Goal: Navigation & Orientation: Find specific page/section

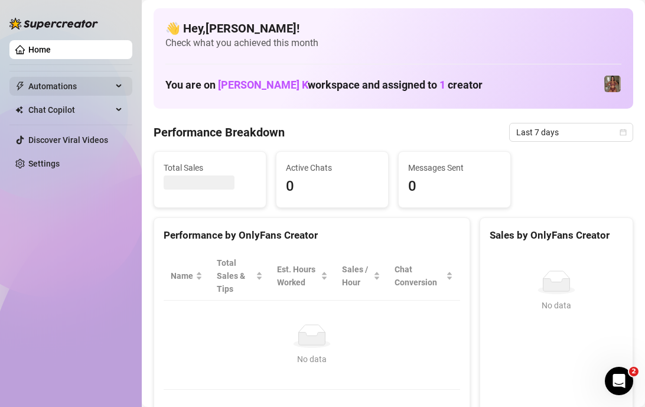
click at [113, 89] on div "Automations" at bounding box center [70, 86] width 123 height 19
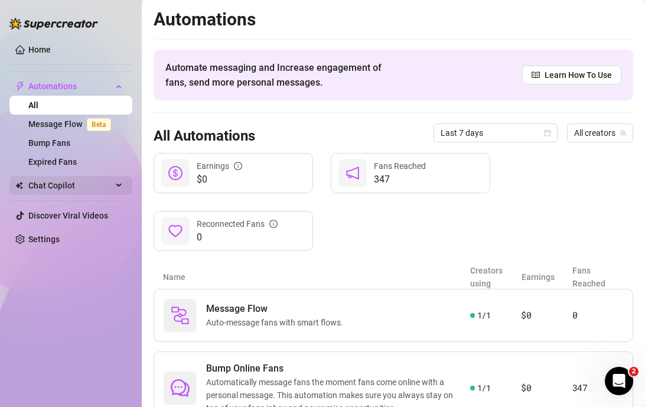
click at [113, 184] on div "Chat Copilot" at bounding box center [70, 185] width 123 height 19
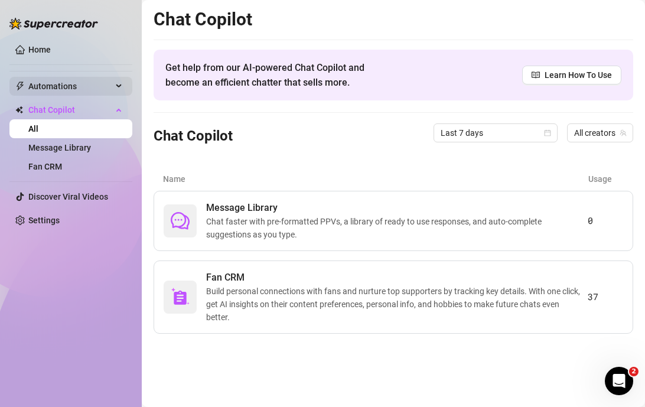
click at [114, 87] on div "Automations" at bounding box center [70, 86] width 123 height 19
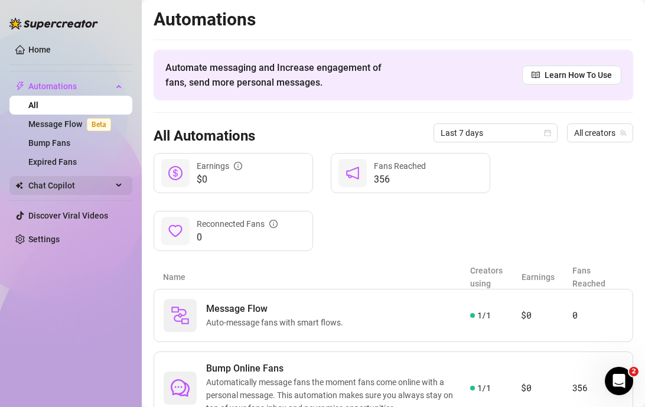
click at [110, 187] on span "Chat Copilot" at bounding box center [70, 185] width 84 height 19
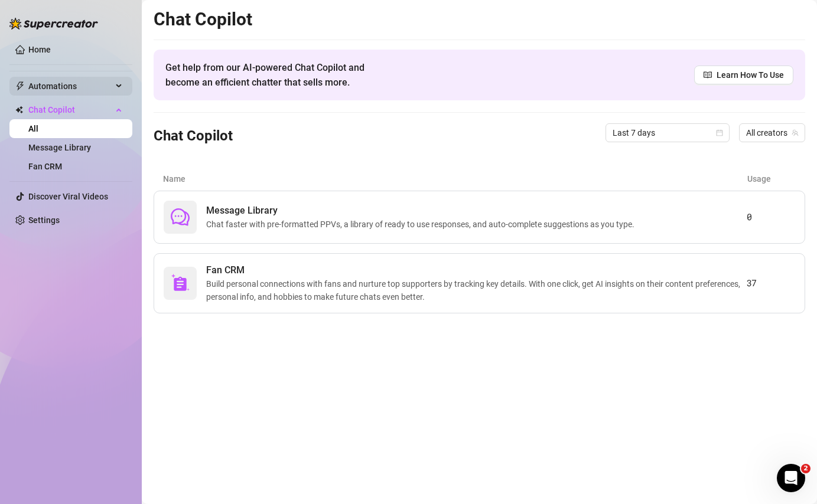
click at [120, 88] on div "Automations" at bounding box center [70, 86] width 123 height 19
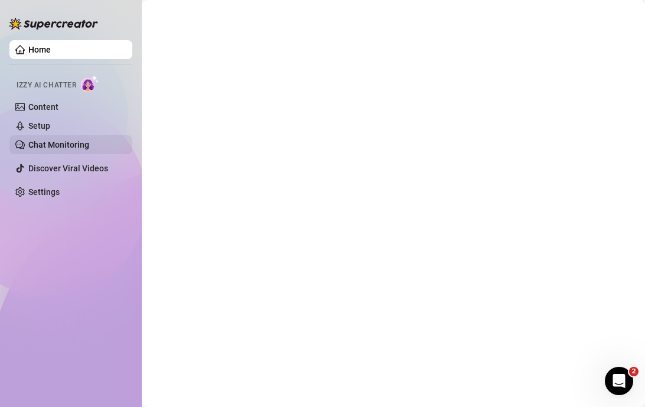
click at [63, 145] on link "Chat Monitoring" at bounding box center [58, 144] width 61 height 9
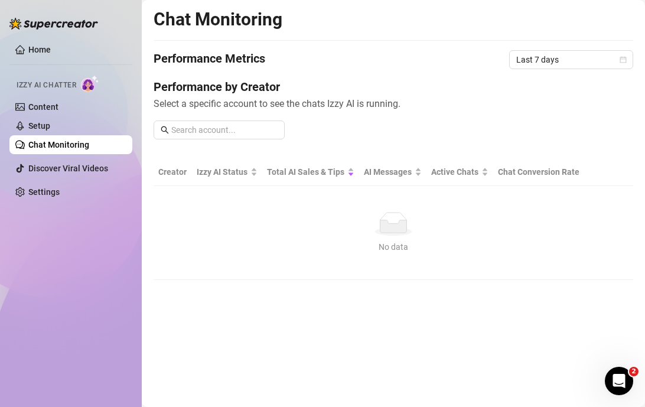
click at [83, 142] on link "Chat Monitoring" at bounding box center [58, 144] width 61 height 9
click at [50, 122] on link "Setup" at bounding box center [39, 125] width 22 height 9
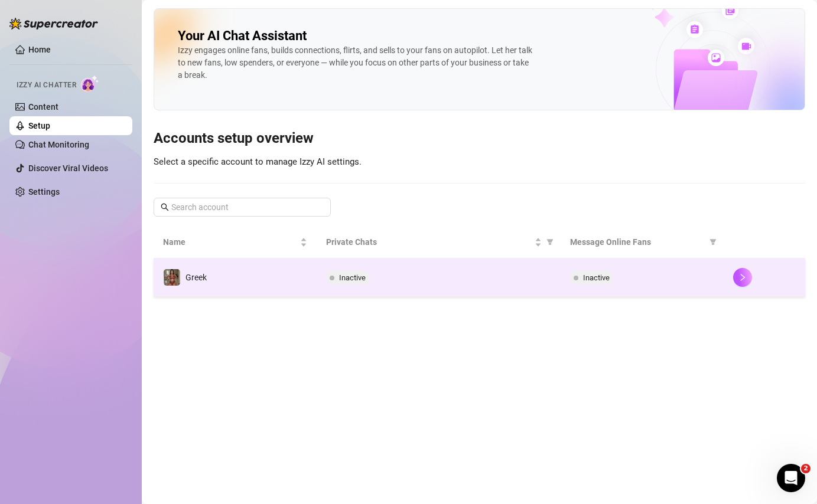
click at [285, 289] on td "Greek" at bounding box center [235, 278] width 163 height 38
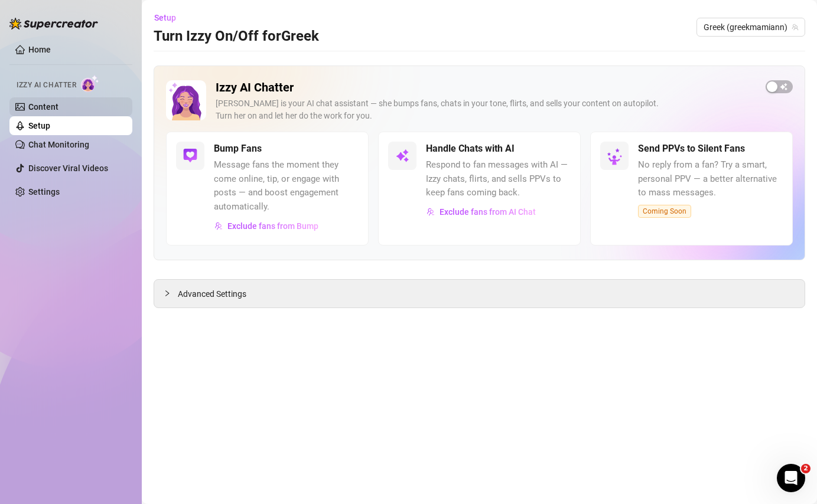
click at [51, 106] on link "Content" at bounding box center [43, 106] width 30 height 9
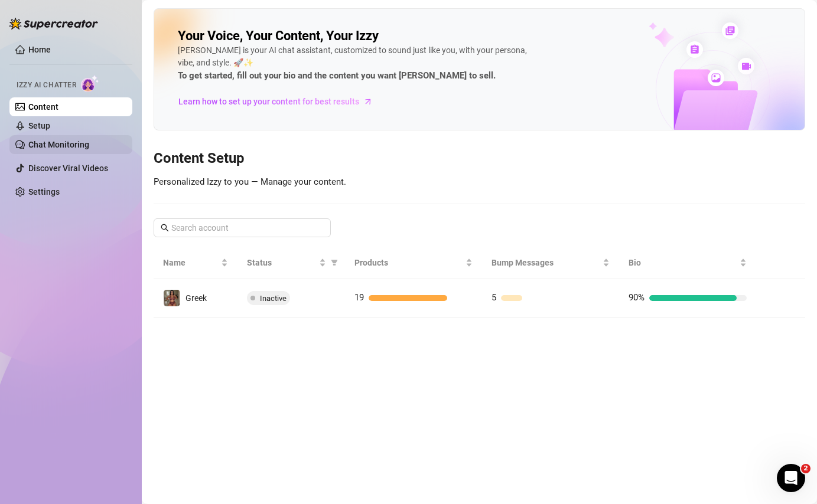
click at [64, 145] on link "Chat Monitoring" at bounding box center [58, 144] width 61 height 9
